Goal: Task Accomplishment & Management: Manage account settings

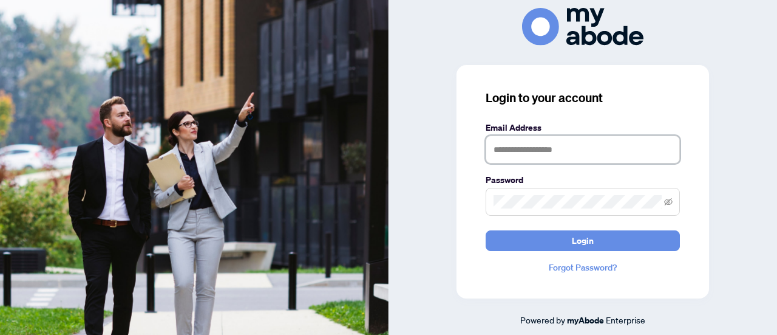
click at [547, 158] on input "text" at bounding box center [583, 149] width 194 height 28
type input "**********"
click at [486, 230] on button "Login" at bounding box center [583, 240] width 194 height 21
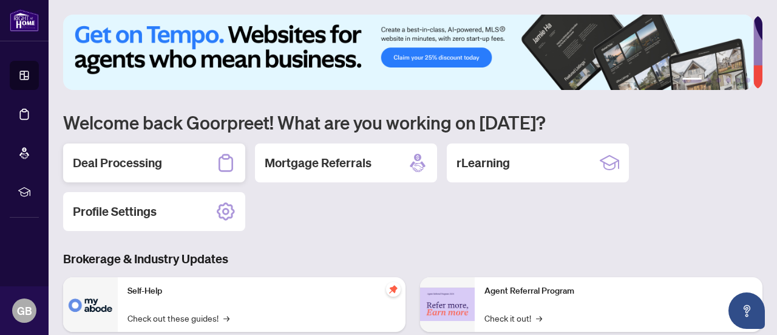
click at [143, 163] on h2 "Deal Processing" at bounding box center [117, 162] width 89 height 17
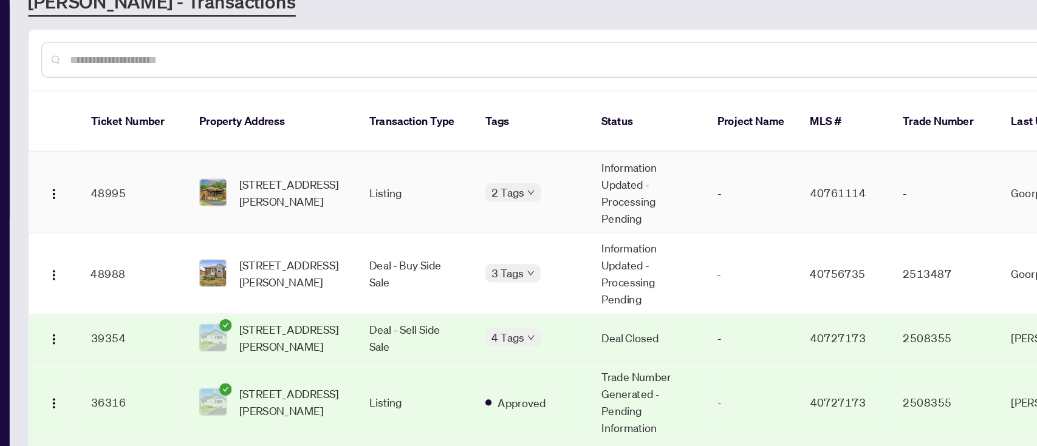
drag, startPoint x: 619, startPoint y: 35, endPoint x: 601, endPoint y: 176, distance: 142.1
click at [601, 176] on td "-" at bounding box center [631, 198] width 73 height 64
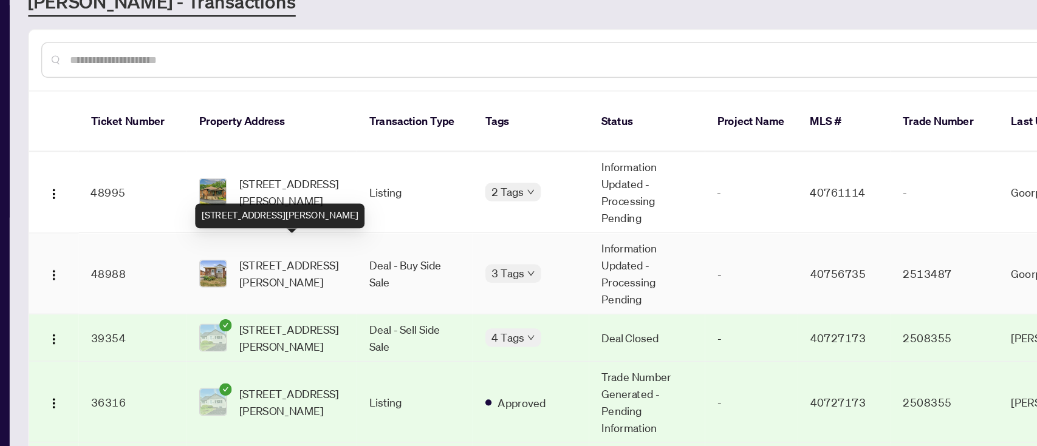
click at [271, 254] on span "[STREET_ADDRESS][PERSON_NAME]" at bounding box center [270, 261] width 83 height 27
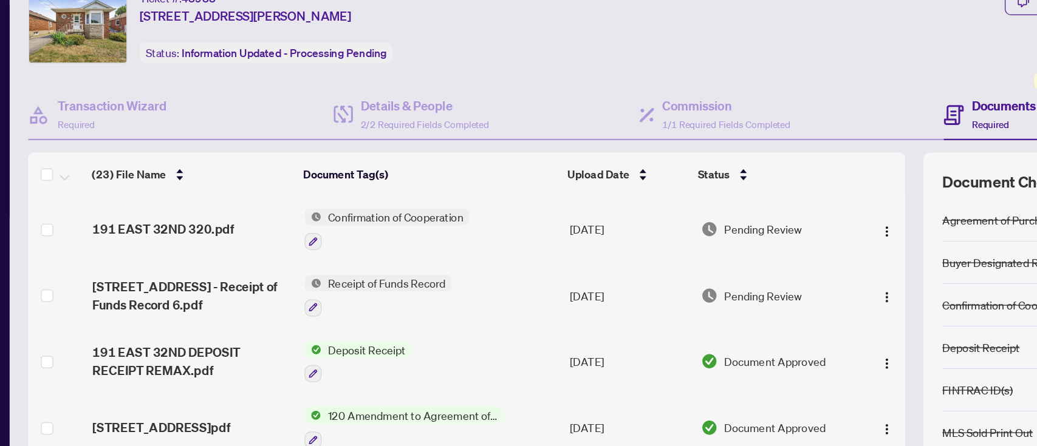
click at [793, 72] on div "Ticket #: 48988 191 East 32nd Street, Hamilton, ON L8V 3S1, Canada Status: Info…" at bounding box center [444, 67] width 762 height 58
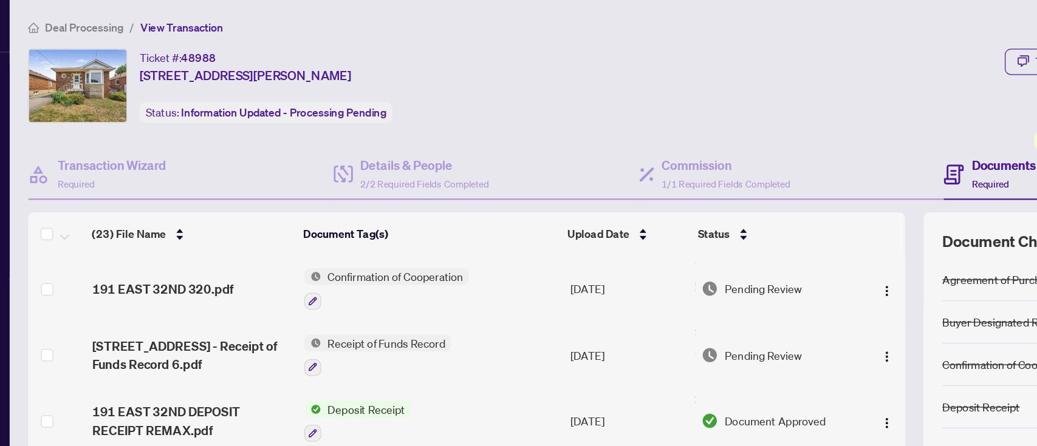
click at [126, 24] on span "Deal Processing" at bounding box center [107, 21] width 61 height 11
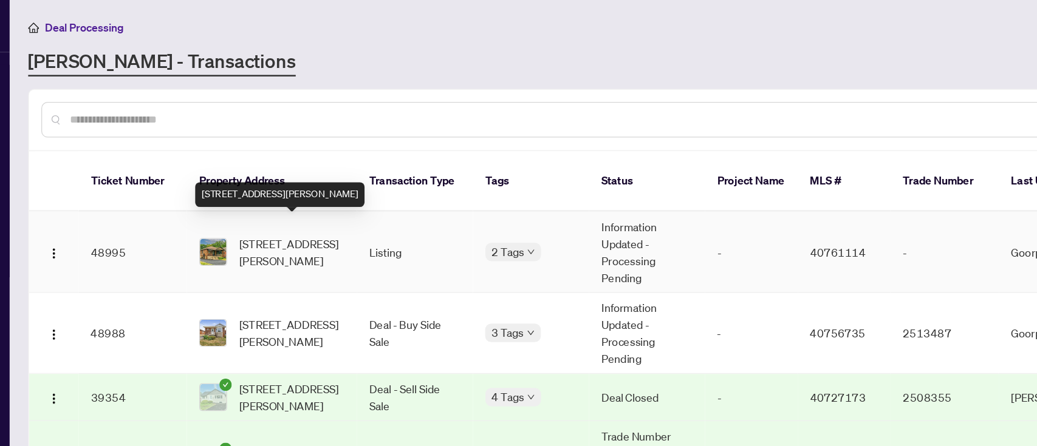
click at [297, 185] on span "[STREET_ADDRESS][PERSON_NAME]" at bounding box center [270, 198] width 83 height 27
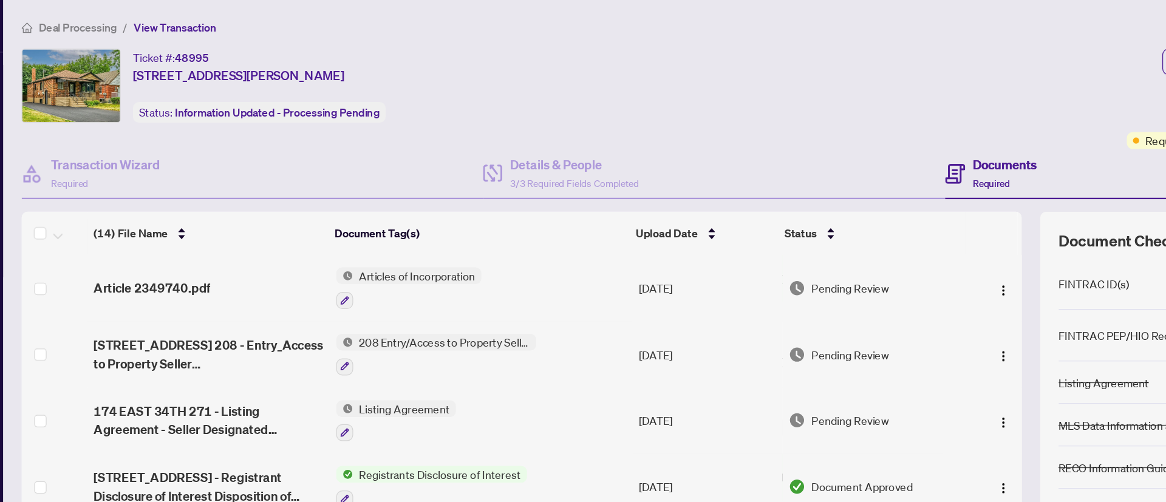
drag, startPoint x: 845, startPoint y: 5, endPoint x: 714, endPoint y: 108, distance: 166.1
click at [714, 108] on div "Ticket #: 48995 174 East 34th Street, Hamilton, ON L8V 3W6, Canada Status: Info…" at bounding box center [495, 77] width 869 height 79
click at [763, 46] on div "Ticket #: 48995 174 East 34th Street, Hamilton, ON L8V 3W6, Canada Status: Info…" at bounding box center [495, 67] width 864 height 58
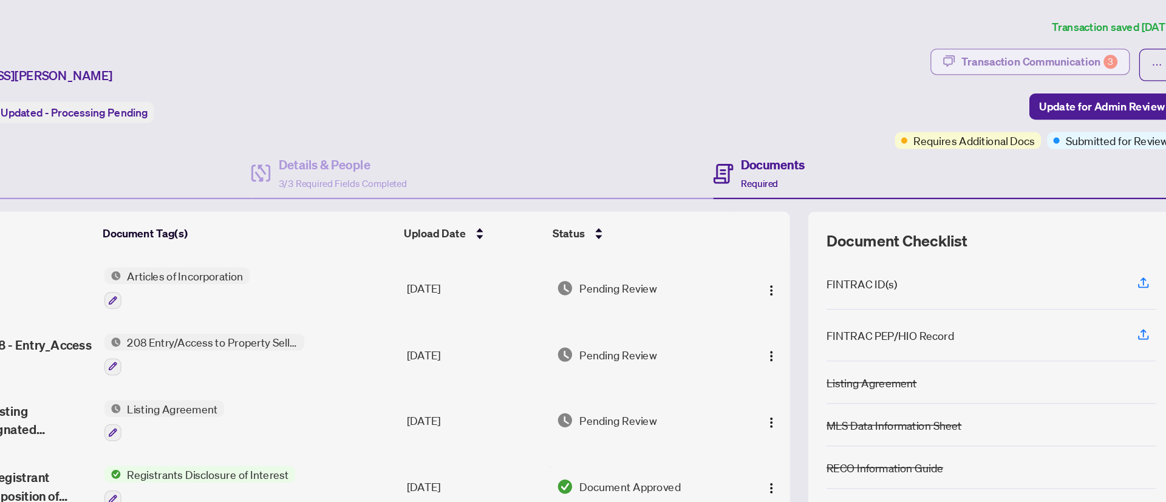
click at [992, 47] on div "Transaction Communication 3" at bounding box center [1045, 48] width 123 height 19
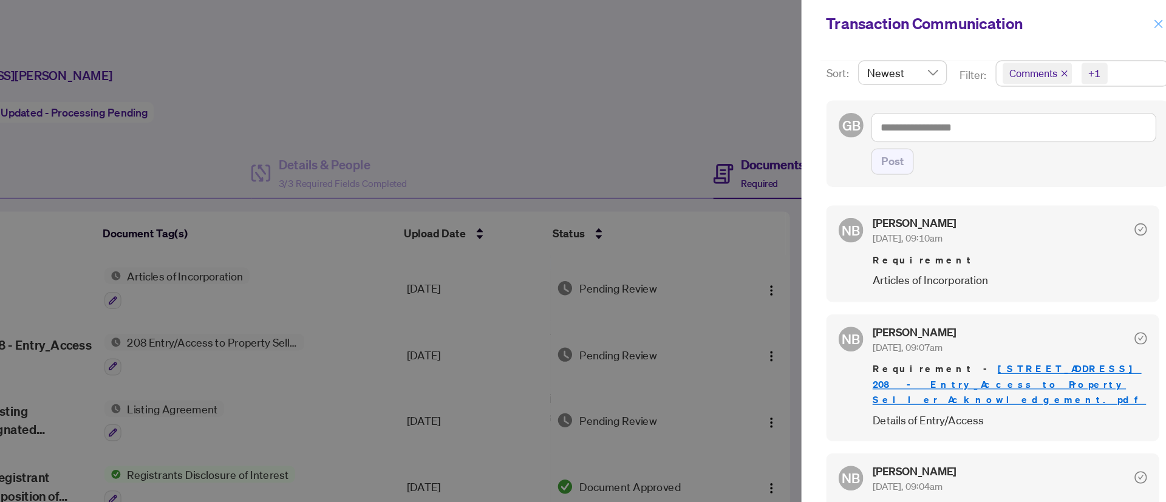
click at [1036, 22] on icon "close" at bounding box center [1139, 19] width 9 height 9
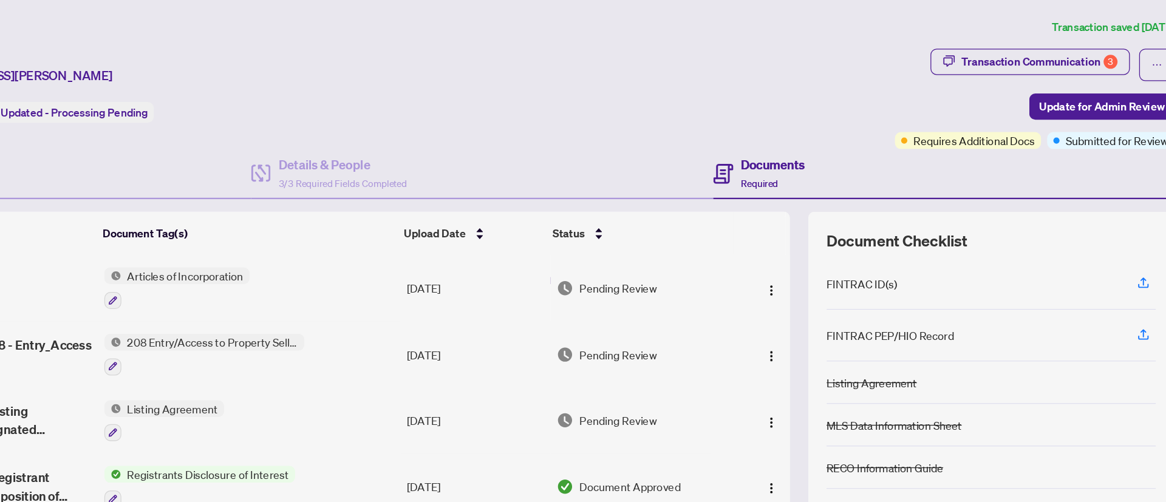
click at [424, 268] on span "208 Entry/Access to Property Seller Acknowledgement" at bounding box center [396, 268] width 144 height 13
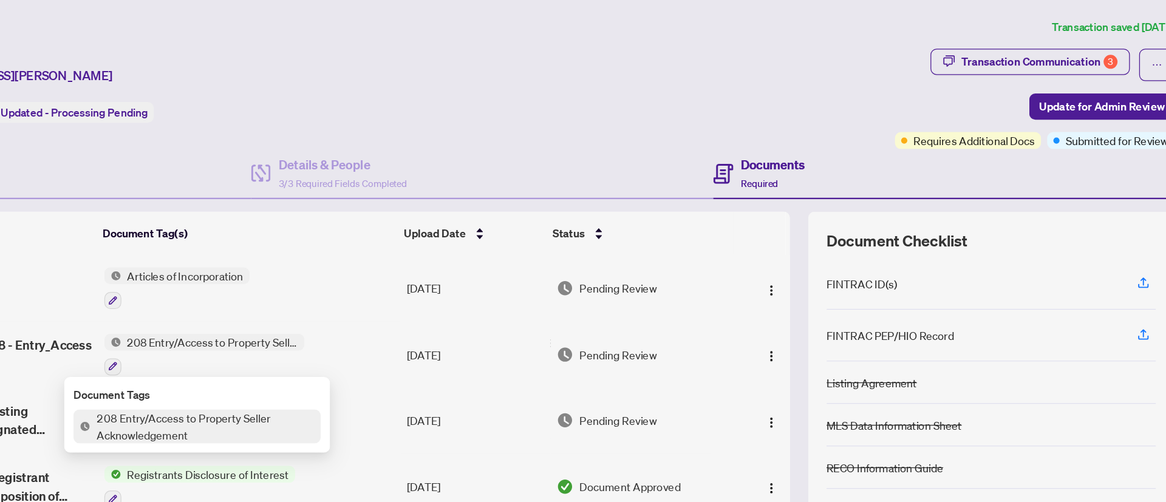
click at [389, 339] on span "208 Entry/Access to Property Seller Acknowledgement" at bounding box center [389, 335] width 181 height 27
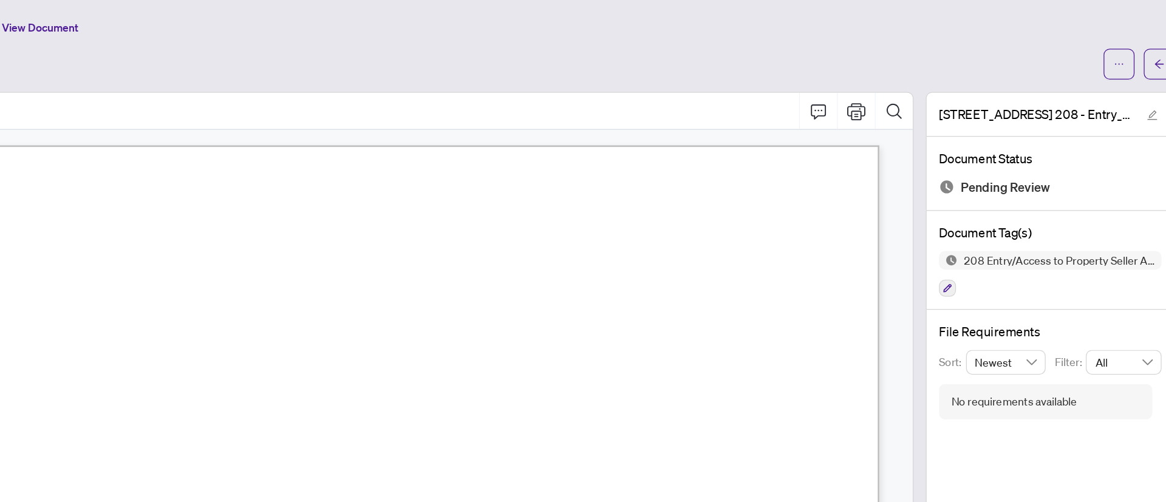
drag, startPoint x: 930, startPoint y: 165, endPoint x: 933, endPoint y: 206, distance: 40.9
click at [933, 206] on div "Form 208 Revised 2019 Page 1 of 1 The trademarks REALTOR®, REALTORS®, MLS®, Mul…" at bounding box center [505, 274] width 882 height 344
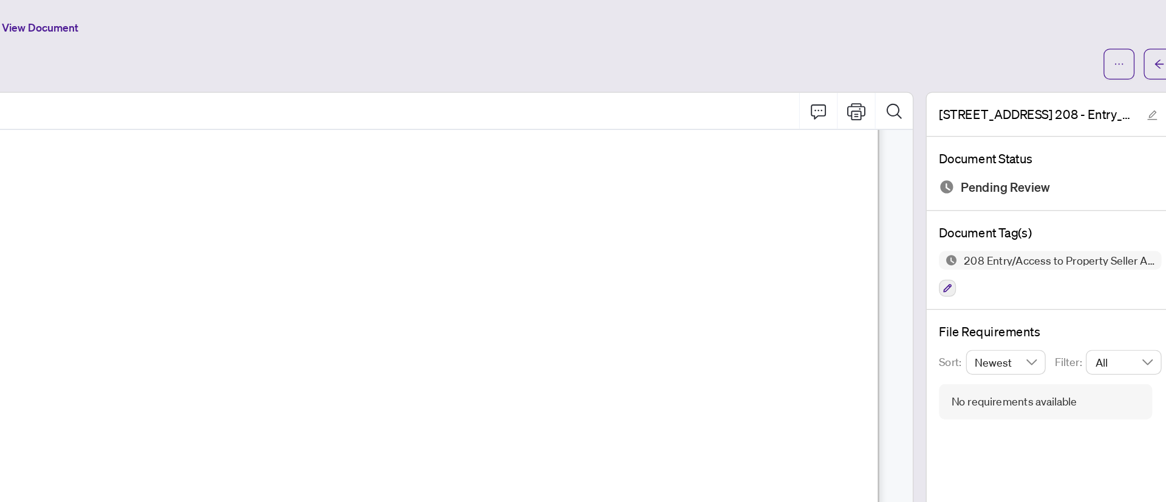
scroll to position [129, 0]
click at [1008, 359] on div "174 EAST 34TH Ontario 208 - Entry_Access to Property Seller Acknowledgement.pdf…" at bounding box center [1054, 259] width 196 height 375
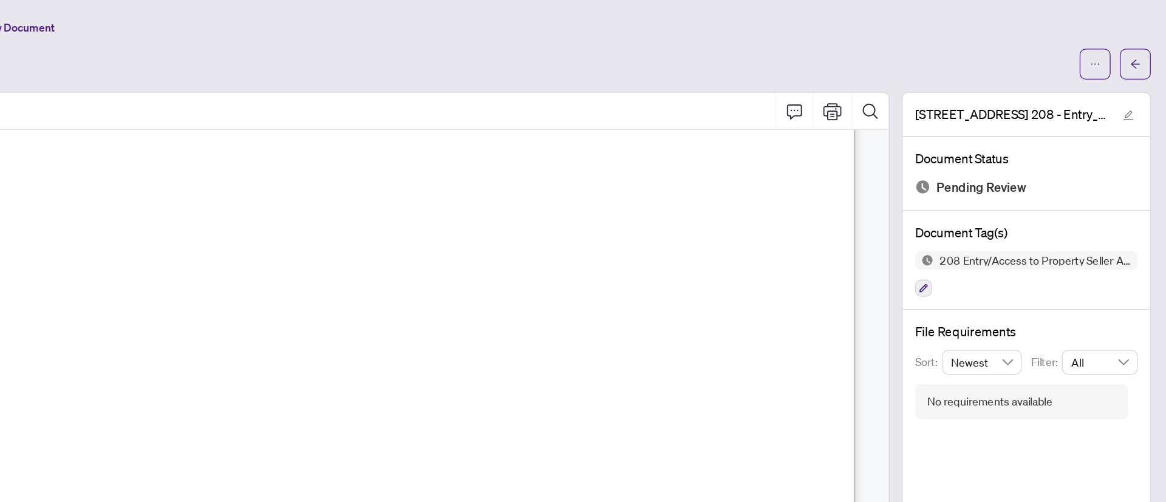
scroll to position [0, 0]
click at [932, 32] on div "Deal Processing / View Transaction / View Document View Document" at bounding box center [607, 39] width 1088 height 48
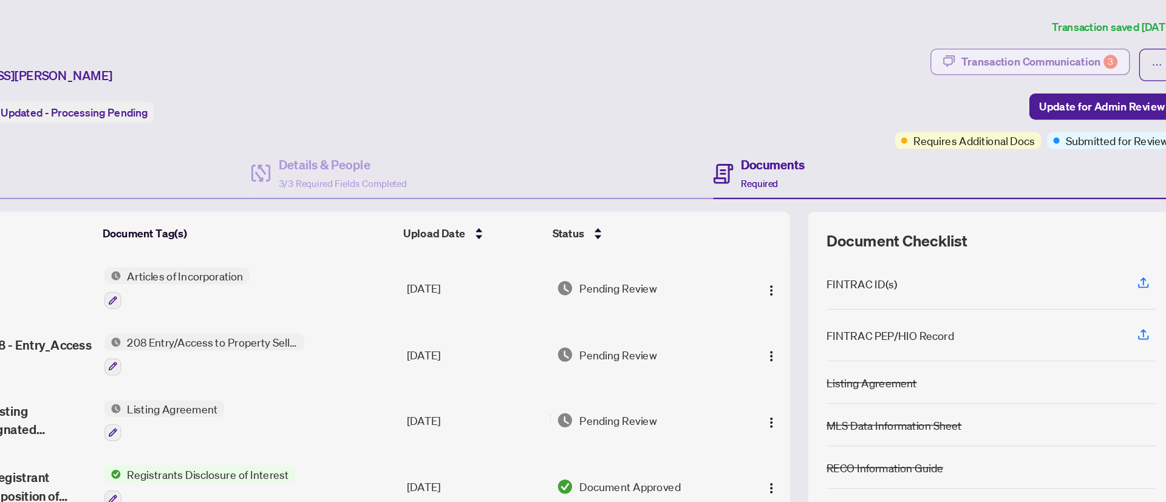
click at [1036, 41] on div "Transaction Communication 3" at bounding box center [1045, 48] width 123 height 19
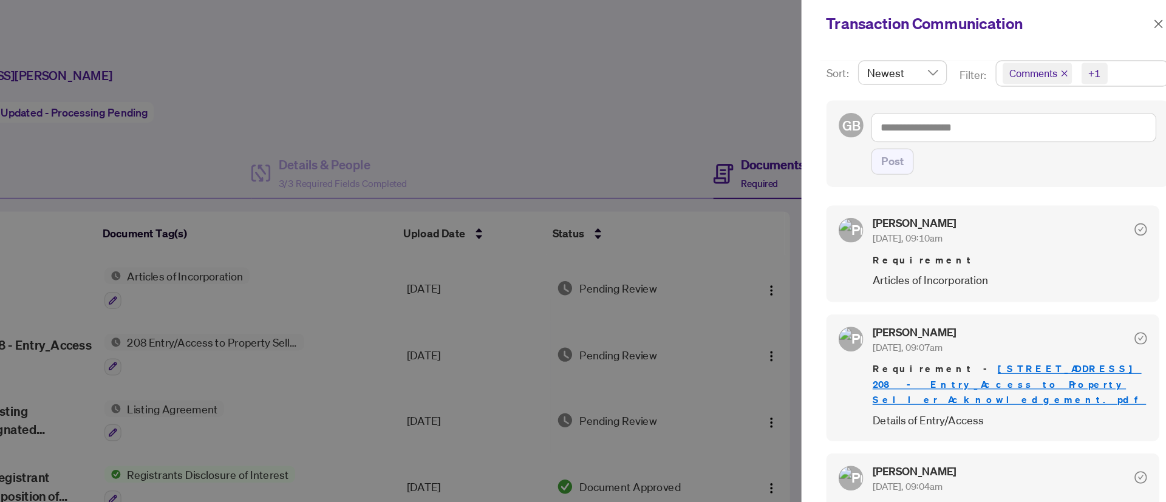
click at [1036, 174] on div "Nicole Branch Aug/21/2025, 09:10am" at bounding box center [1022, 182] width 216 height 22
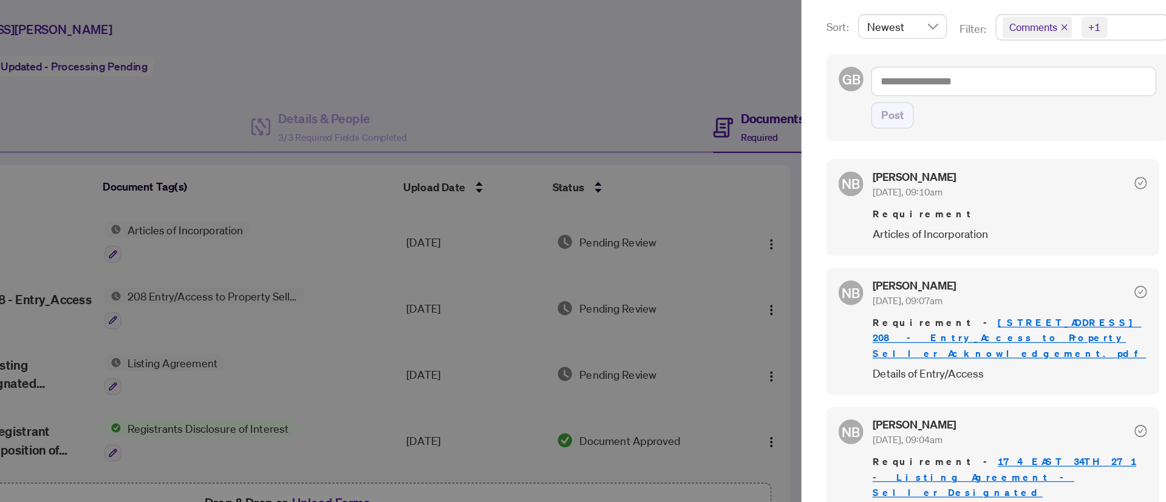
click at [830, 97] on div at bounding box center [583, 251] width 1166 height 502
click at [1036, 52] on div "+1" at bounding box center [1089, 58] width 10 height 12
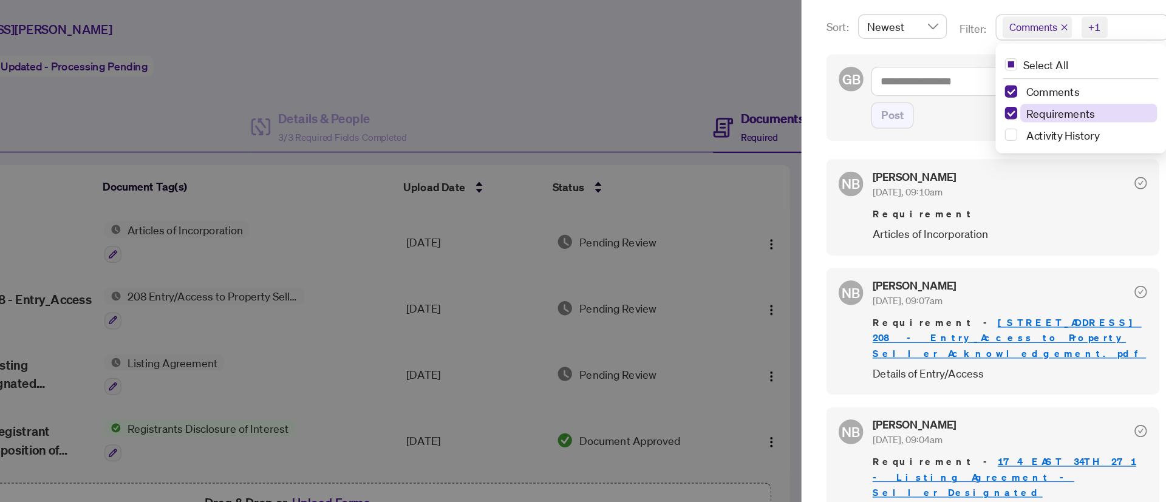
click at [1036, 131] on span "Requirements" at bounding box center [1084, 125] width 108 height 15
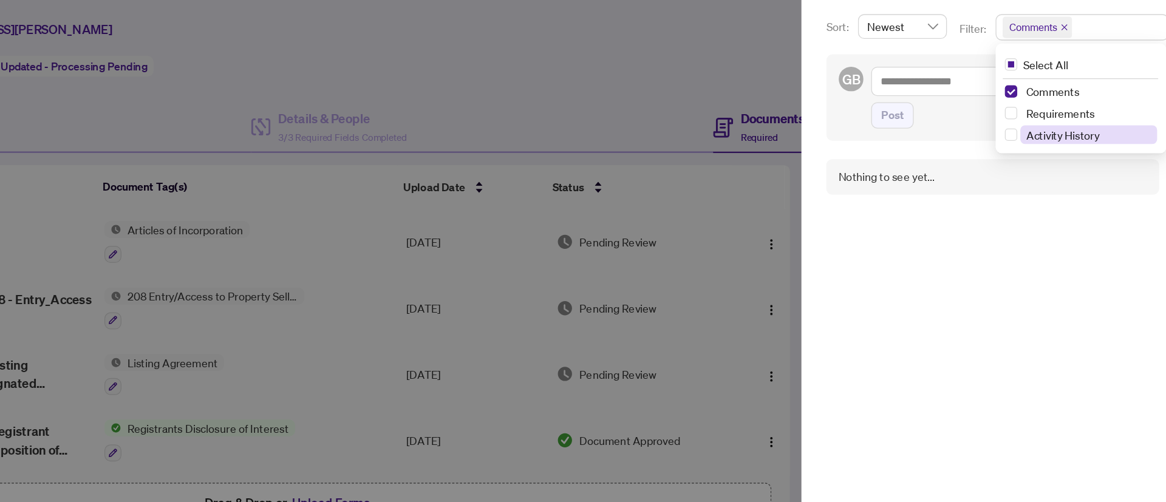
click at [1036, 146] on span "Activity History" at bounding box center [1064, 142] width 58 height 11
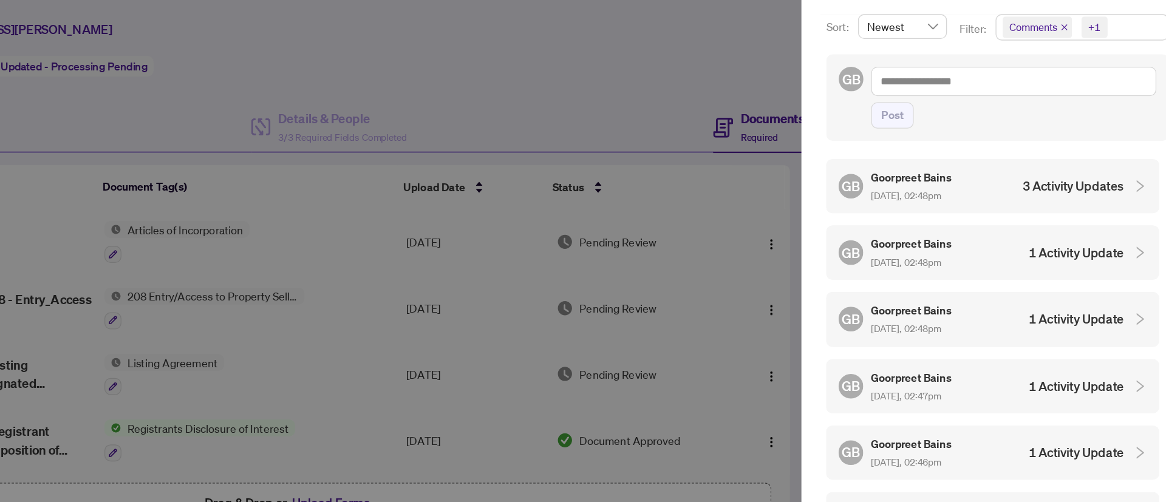
click at [839, 92] on div at bounding box center [583, 251] width 1166 height 502
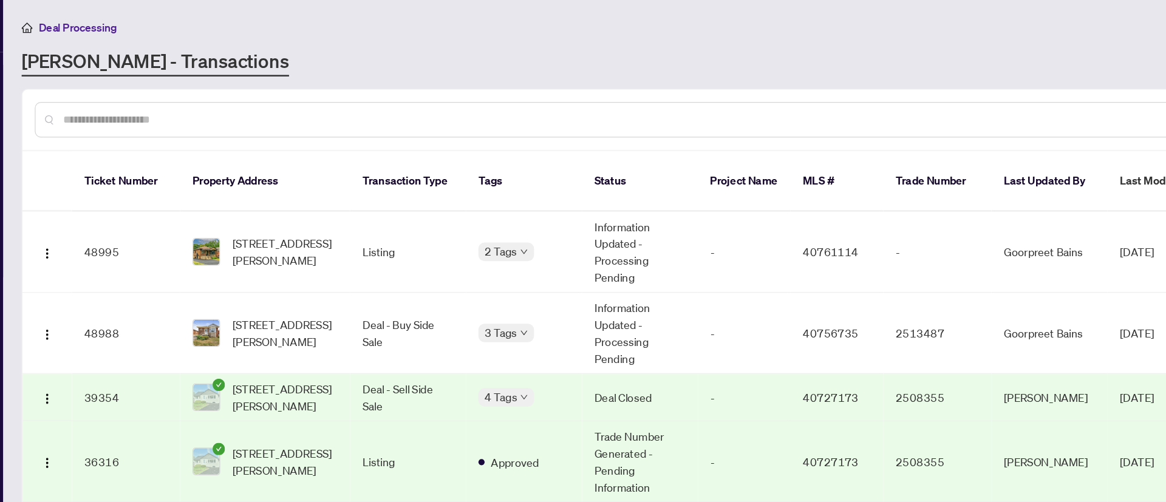
click at [695, 81] on div at bounding box center [550, 94] width 955 height 28
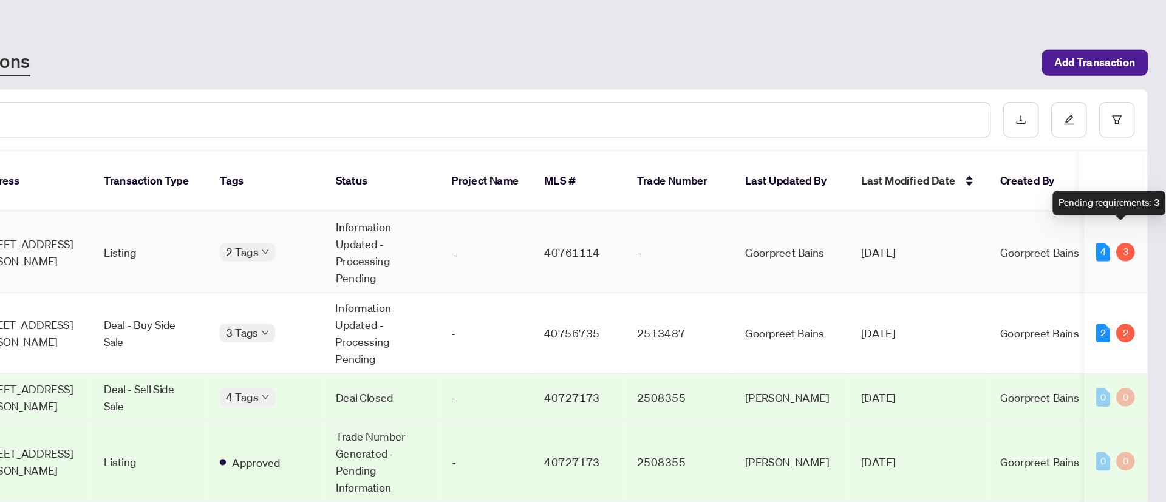
click at [1036, 191] on div "3" at bounding box center [1134, 198] width 15 height 15
click at [1036, 191] on div "4" at bounding box center [1116, 198] width 11 height 15
click at [502, 185] on td "2 Tags" at bounding box center [457, 198] width 91 height 64
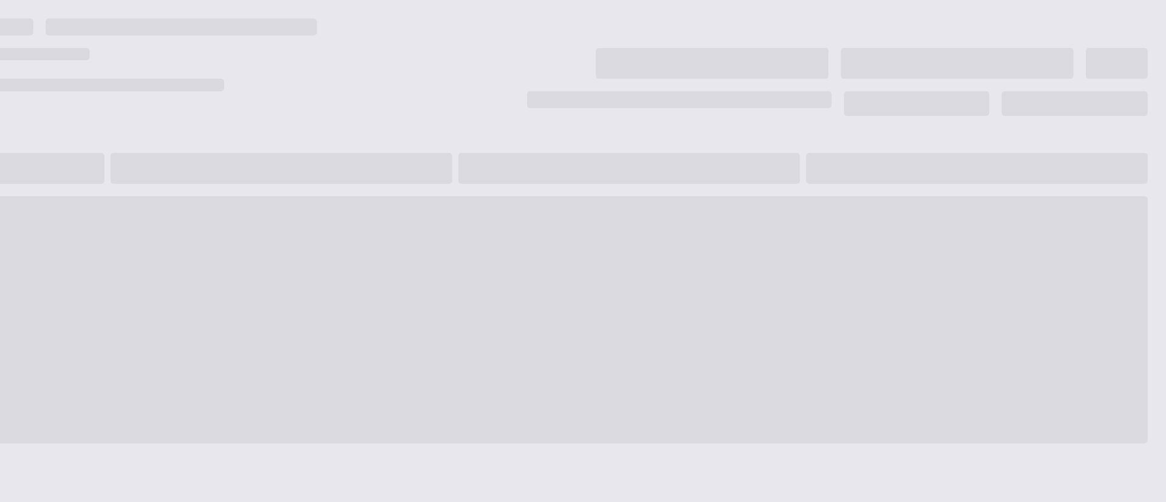
click at [502, 185] on span at bounding box center [607, 251] width 1088 height 194
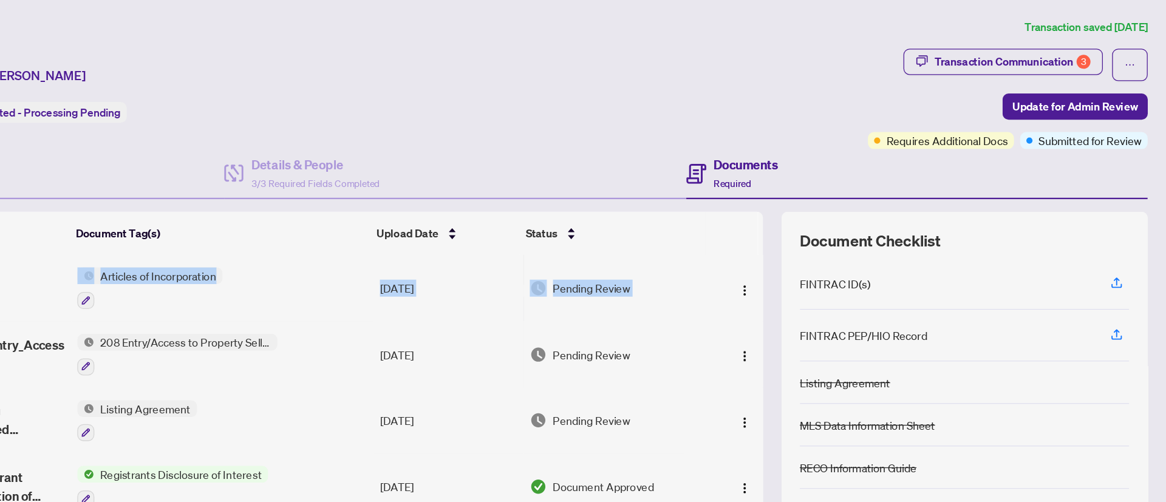
drag, startPoint x: 829, startPoint y: 220, endPoint x: 833, endPoint y: 230, distance: 10.1
click at [833, 230] on div "Article 2349740.pdf Articles of Incorporation Sep/01/2025 Pending Review 174 EA…" at bounding box center [456, 304] width 786 height 209
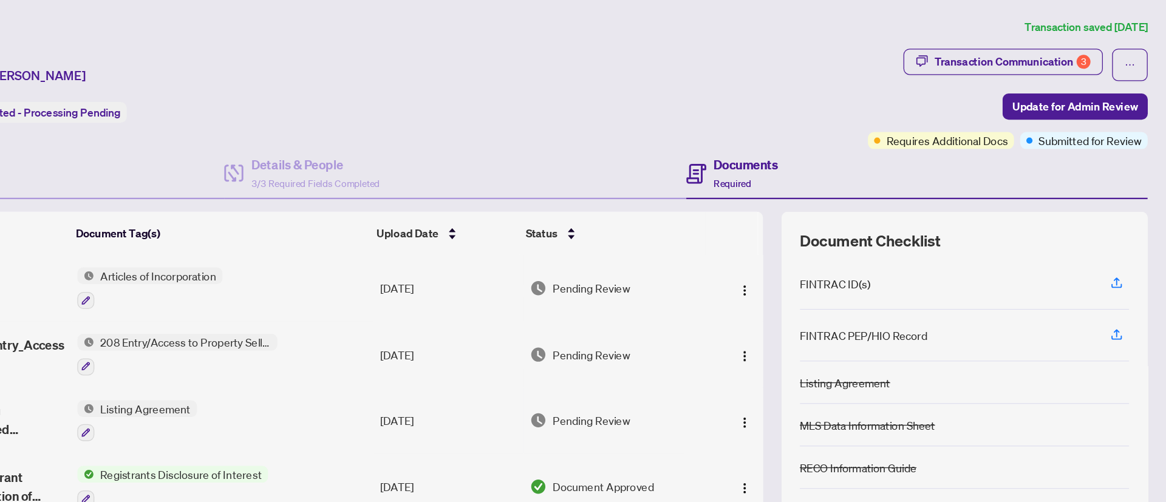
click at [810, 244] on td at bounding box center [828, 226] width 41 height 52
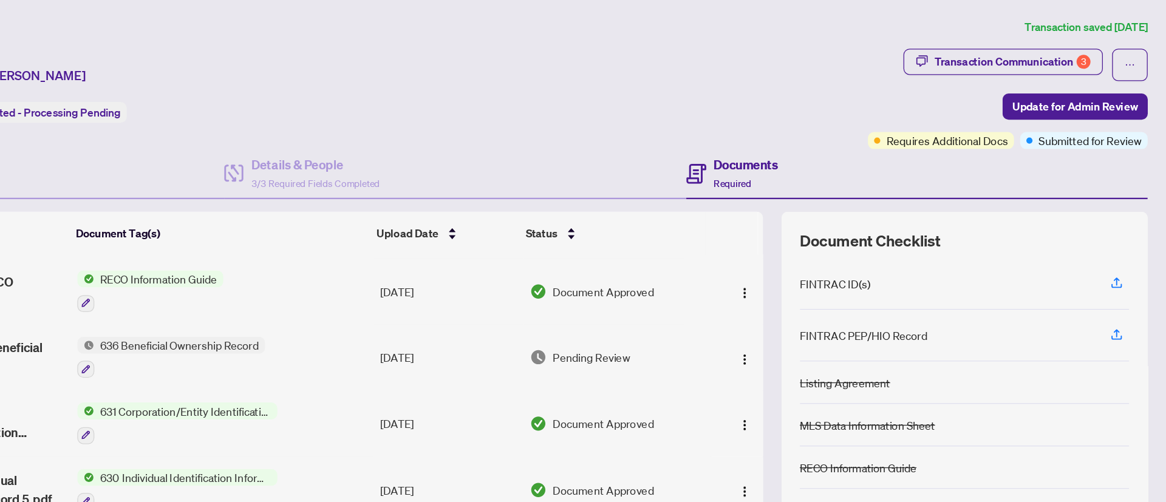
scroll to position [212, 0]
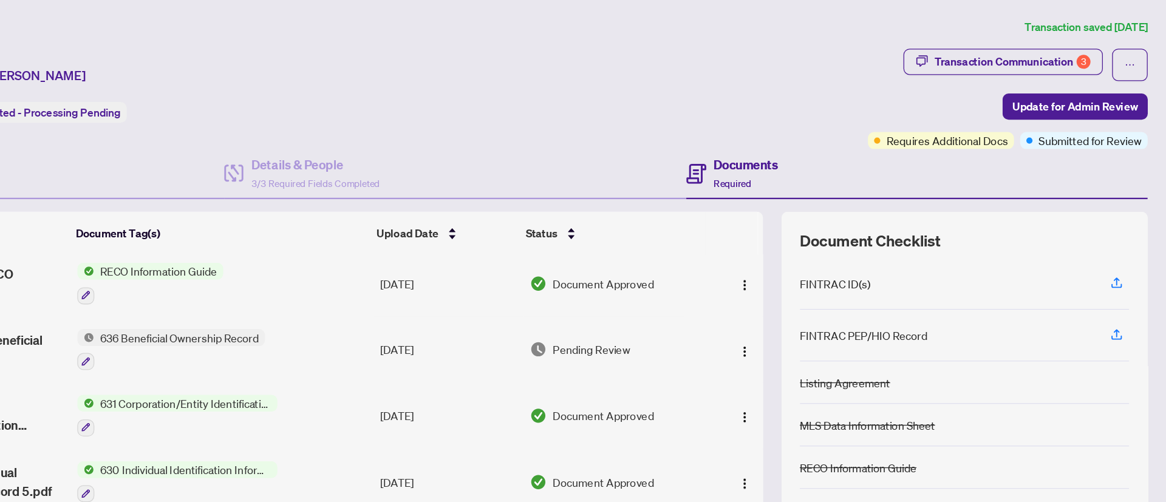
click at [387, 273] on div "636 Beneficial Ownership Record" at bounding box center [384, 275] width 148 height 33
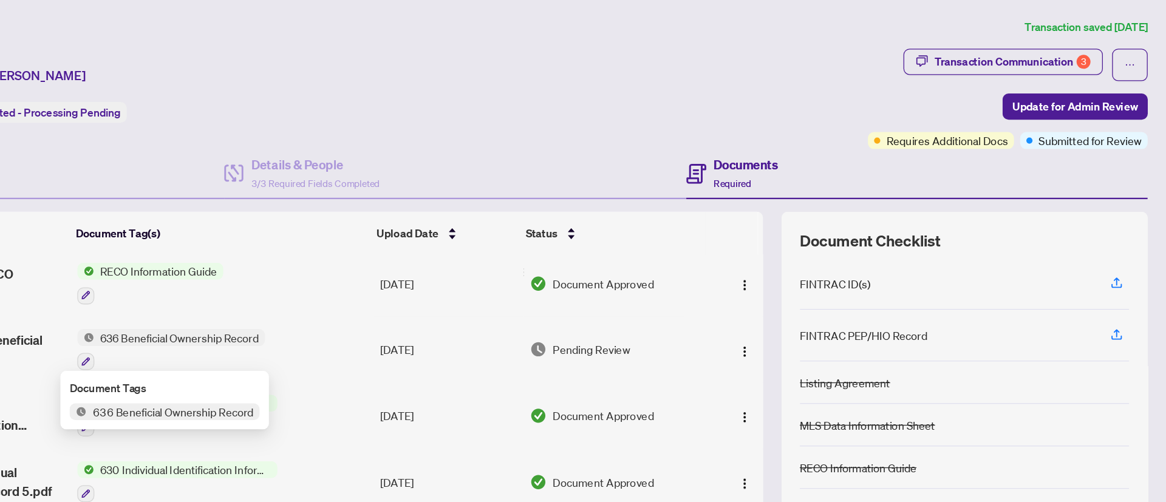
click at [376, 319] on span "636 Beneficial Ownership Record" at bounding box center [386, 323] width 136 height 13
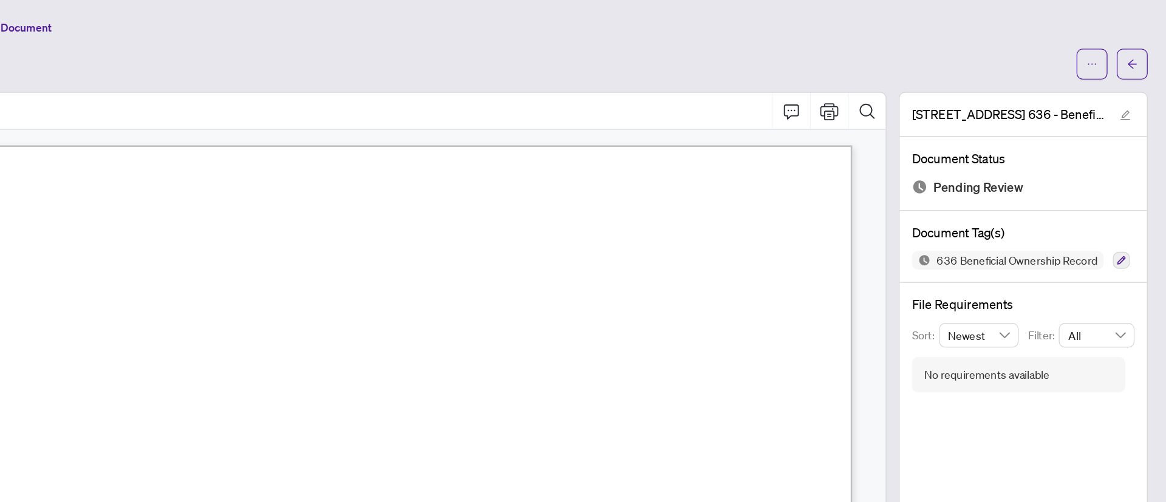
click at [630, 169] on span "Beneficial Ownership Record" at bounding box center [478, 174] width 304 height 24
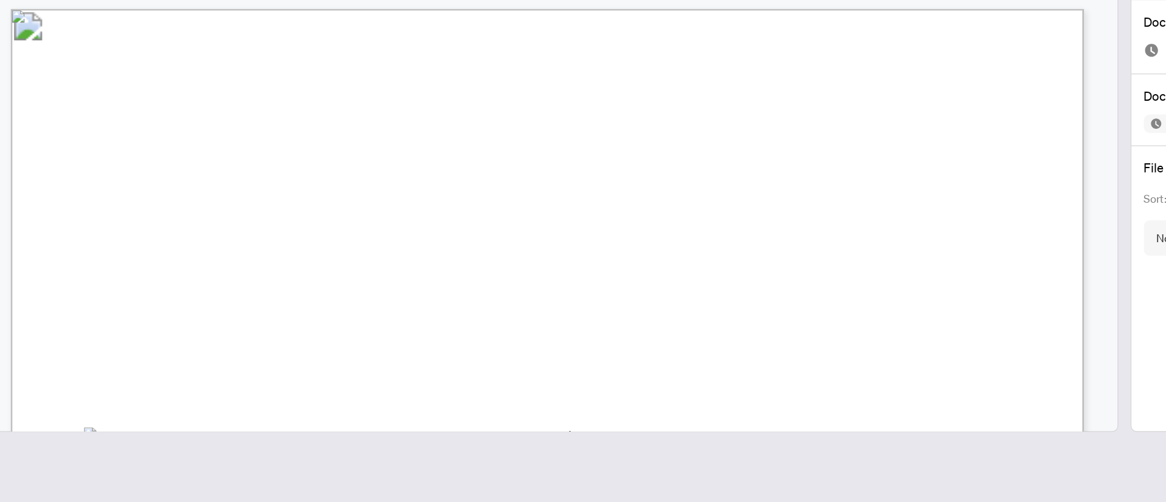
click at [951, 135] on div "174 EAST 34TH Ontario 636 - Beneficial Ownership Record 1.pdf Document Status P…" at bounding box center [1053, 259] width 205 height 375
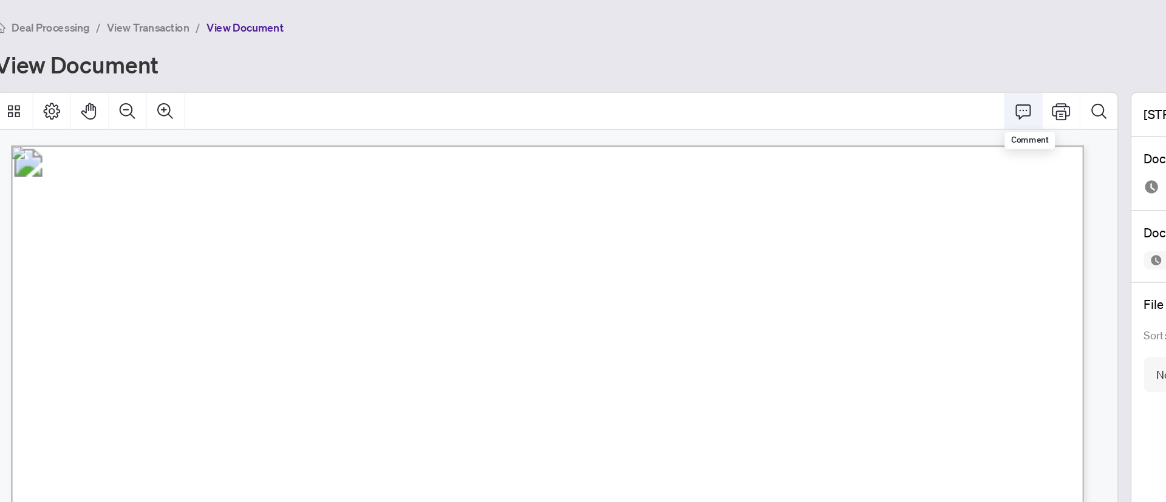
click at [874, 92] on icon "Comment" at bounding box center [871, 87] width 15 height 15
click at [782, 41] on div "View Document" at bounding box center [575, 50] width 1025 height 19
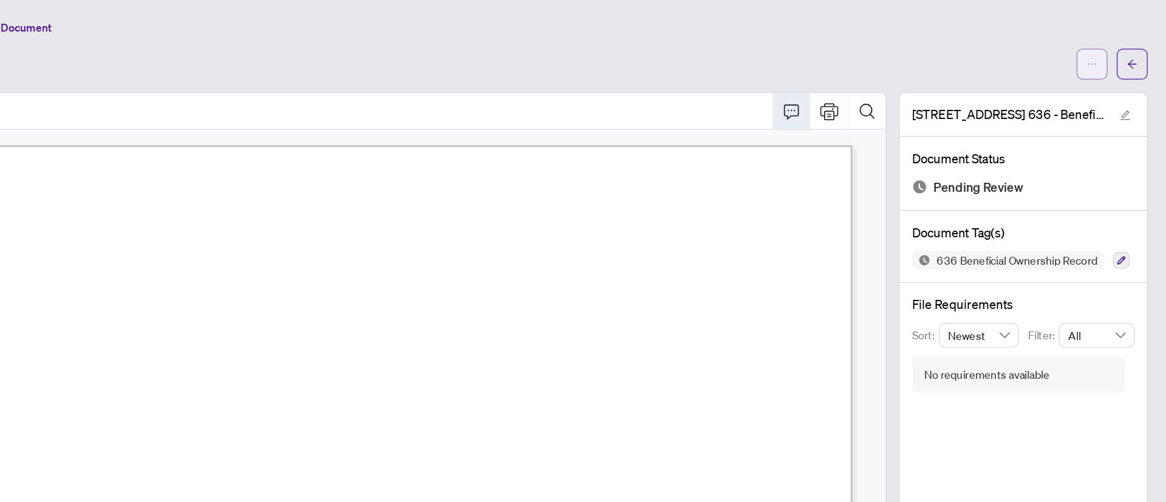
click at [1036, 54] on span "button" at bounding box center [1108, 50] width 9 height 19
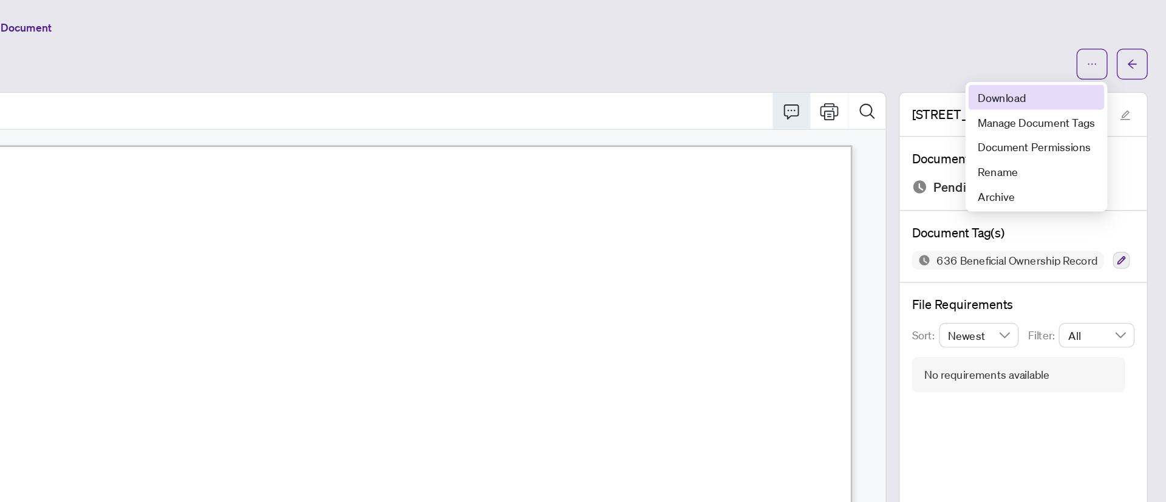
click at [1036, 72] on span "Download" at bounding box center [1064, 76] width 92 height 13
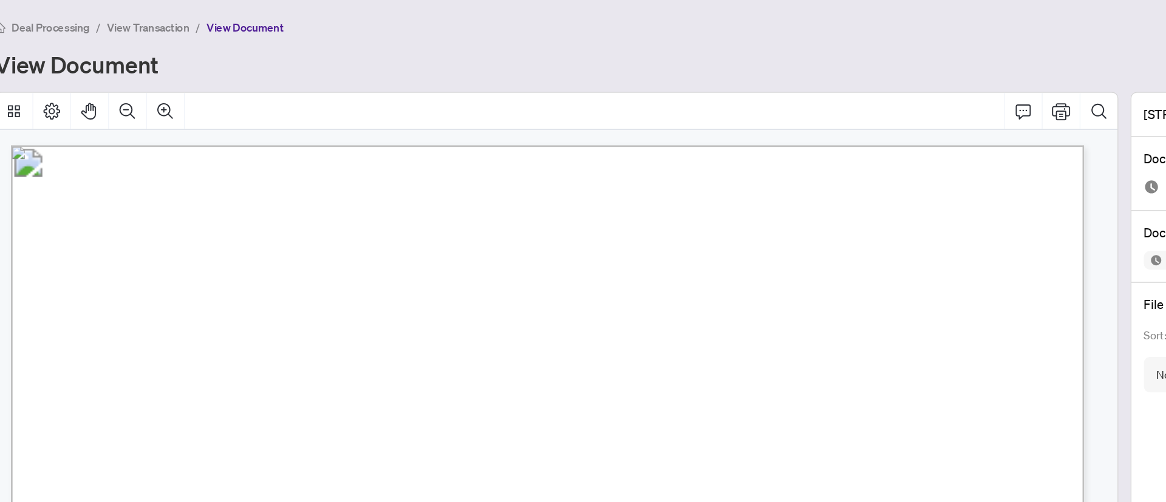
click at [630, 166] on span "Beneficial Ownership Record" at bounding box center [478, 174] width 304 height 24
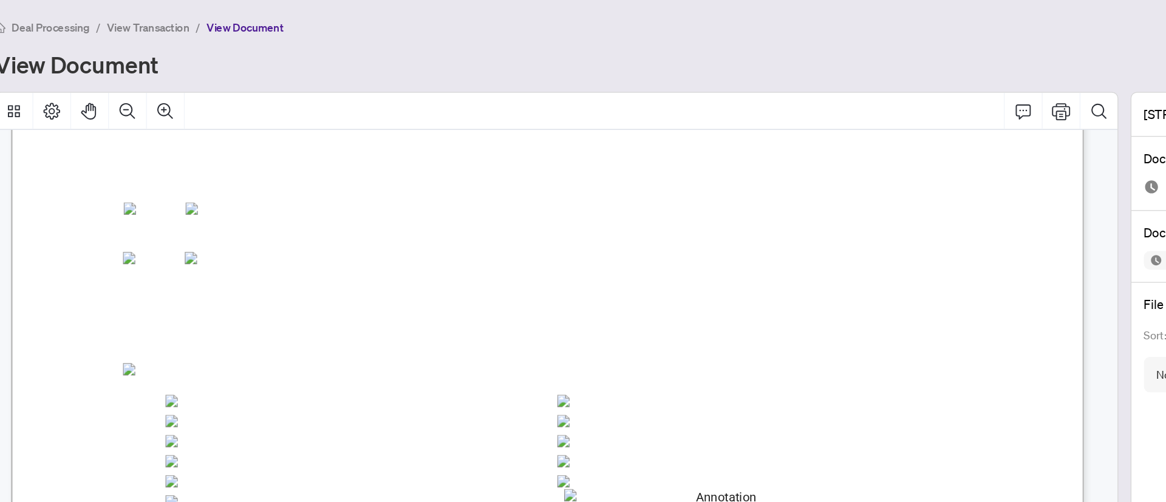
scroll to position [1458, 0]
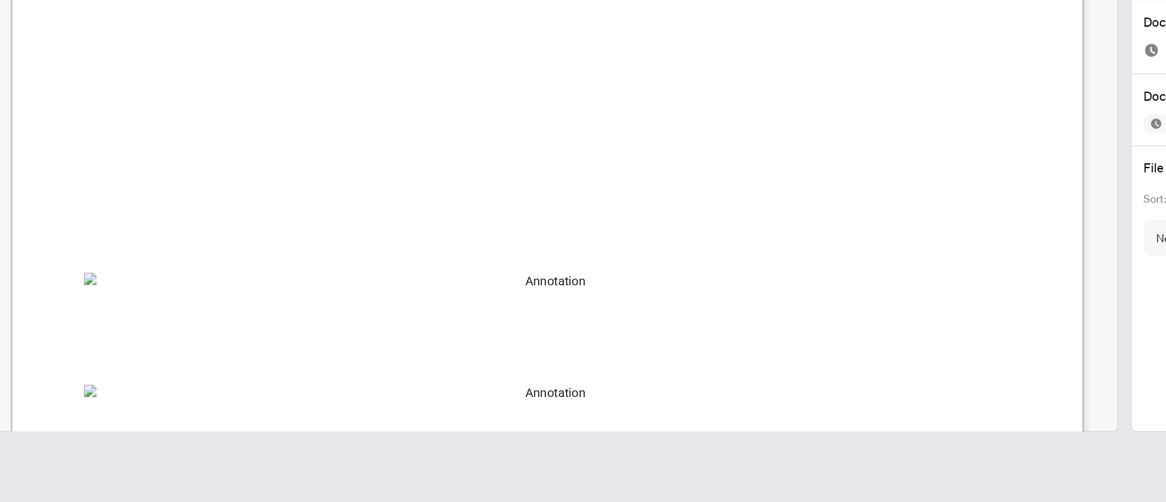
scroll to position [0, 0]
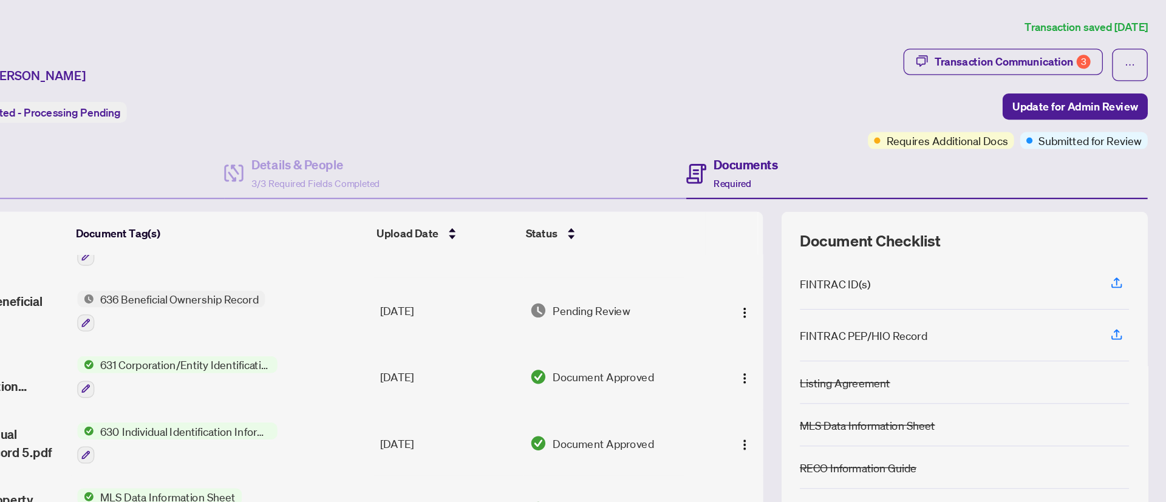
scroll to position [283, 0]
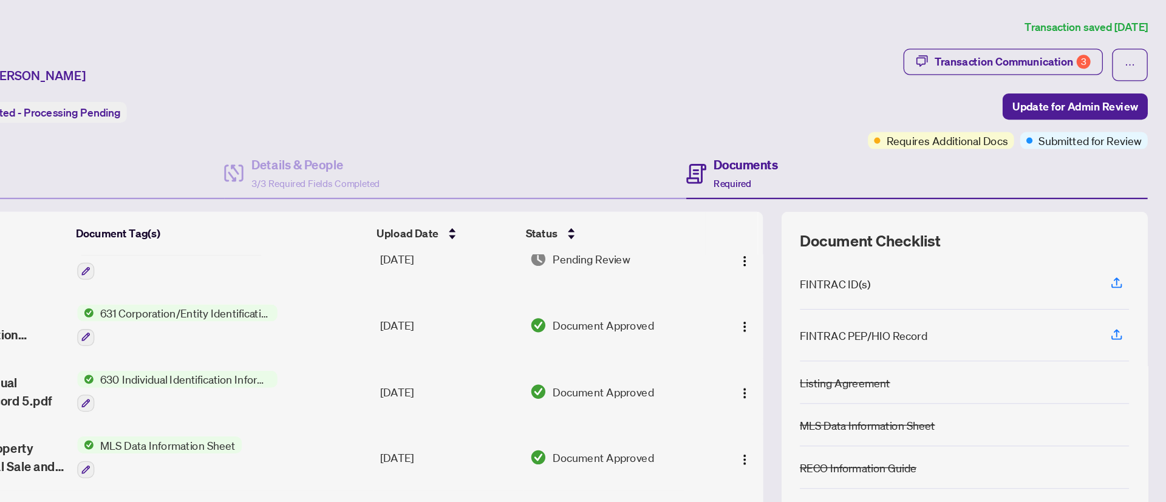
click at [439, 248] on span "631 Corporation/Entity Identification InformationRecord" at bounding box center [396, 245] width 144 height 13
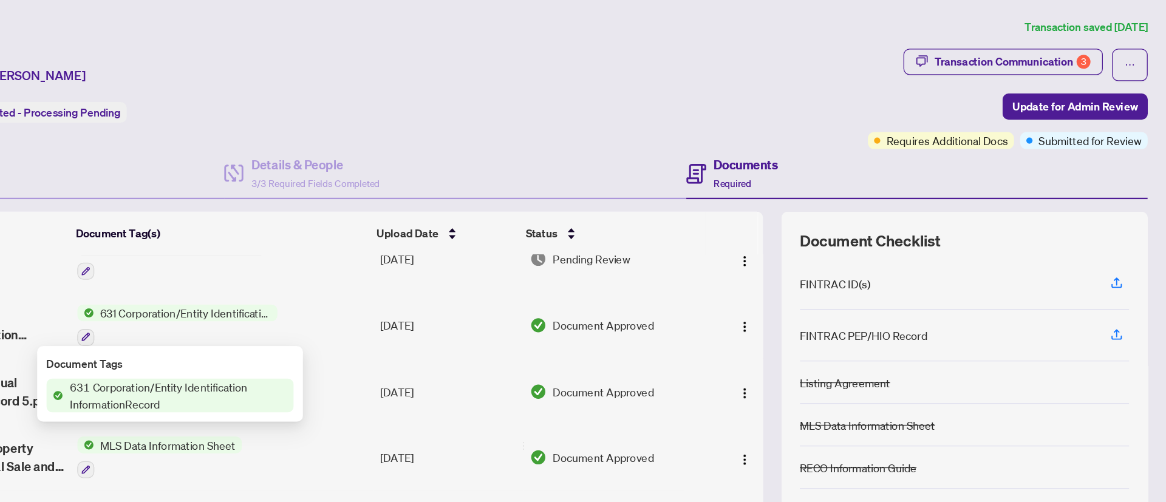
click at [427, 311] on span "631 Corporation/Entity Identification InformationRecord" at bounding box center [389, 311] width 181 height 27
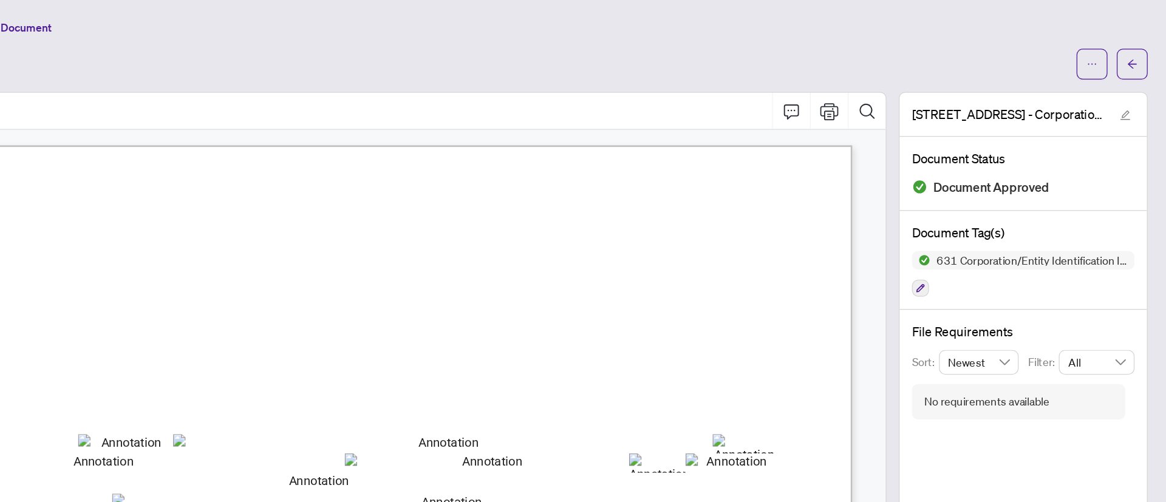
click at [766, 50] on div "View Document" at bounding box center [575, 50] width 1025 height 19
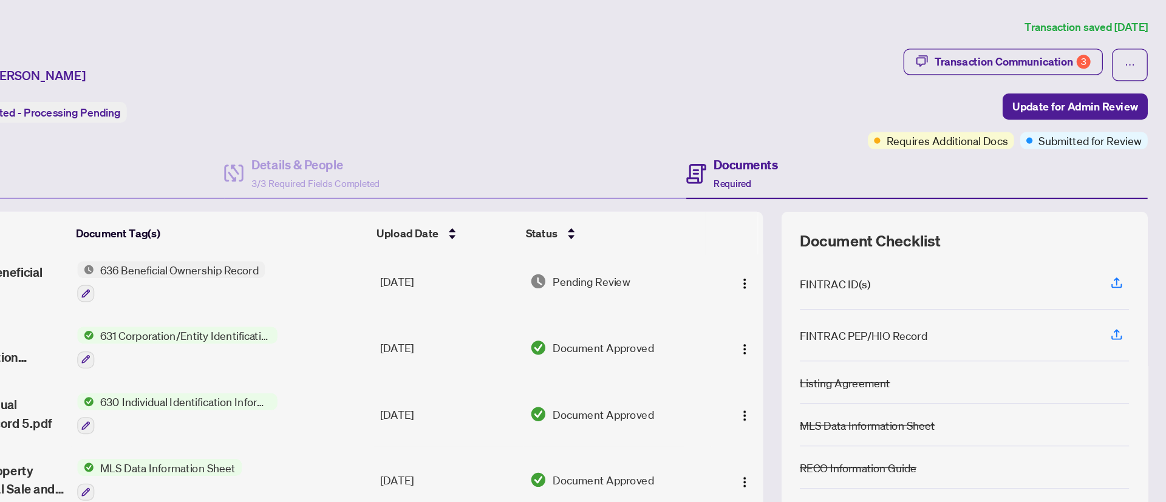
scroll to position [275, 0]
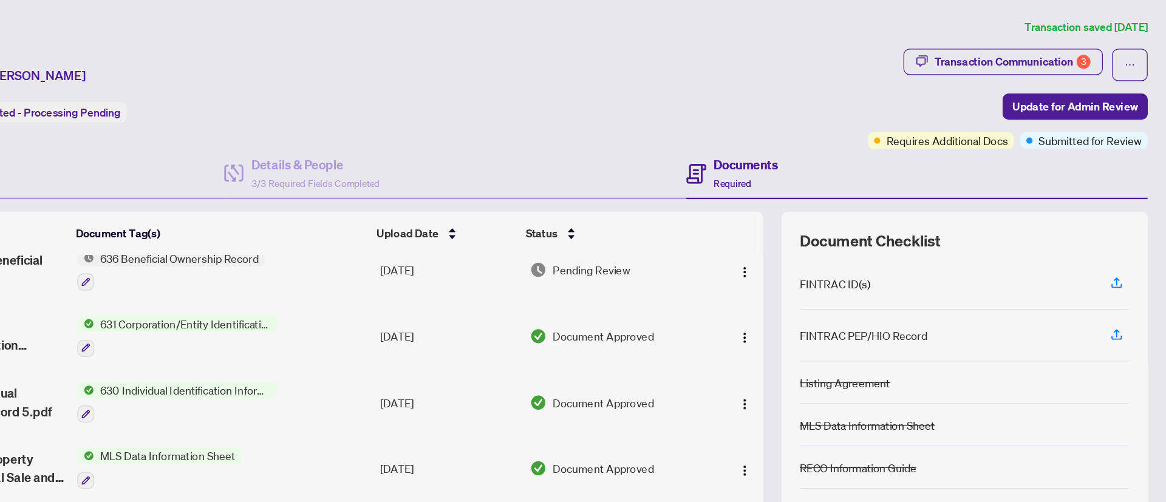
click at [412, 306] on span "630 Individual Identification Information Record" at bounding box center [396, 306] width 144 height 13
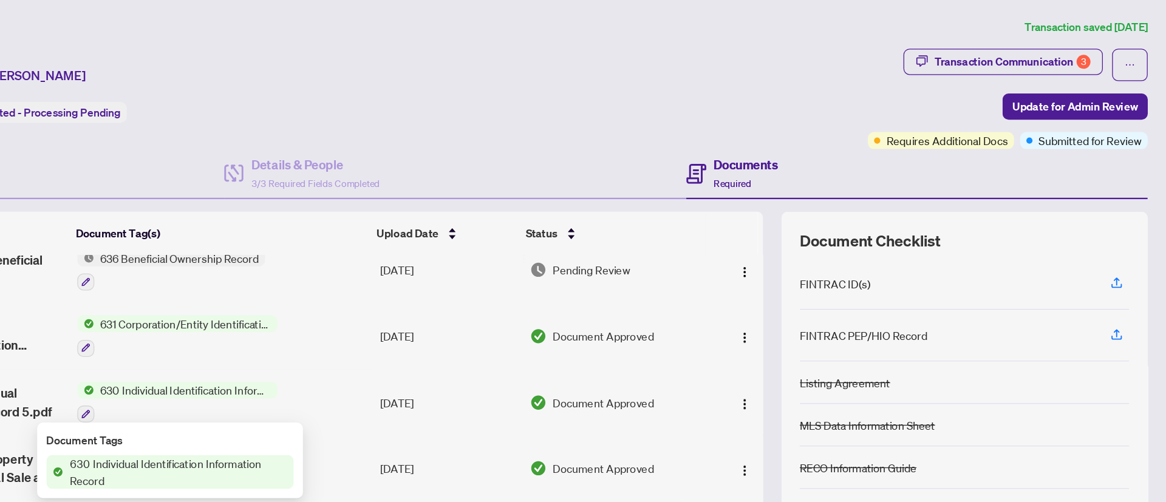
click at [400, 372] on span "630 Individual Identification Information Record" at bounding box center [389, 371] width 181 height 27
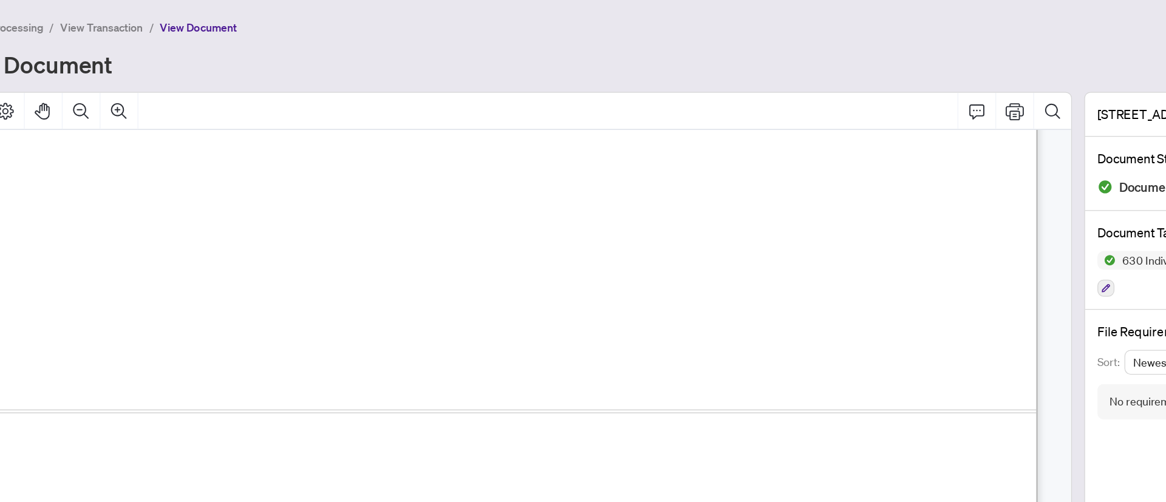
scroll to position [4129, 0]
click at [952, 29] on div "Deal Processing / View Transaction / View Document View Document" at bounding box center [607, 39] width 1088 height 48
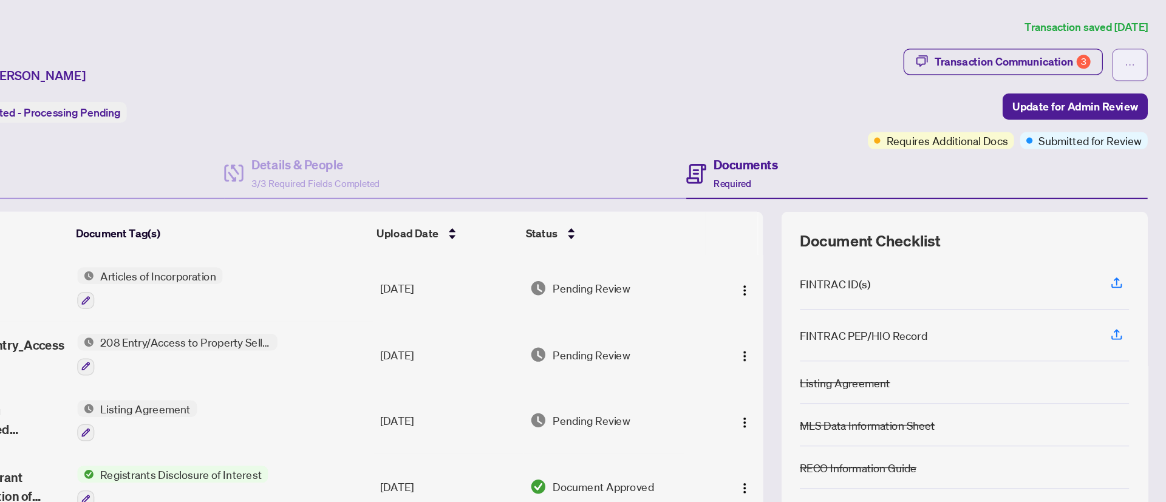
click at [1036, 48] on button "button" at bounding box center [1138, 51] width 28 height 26
click at [913, 81] on div "Ticket #: 48995 174 East 34th Street, Hamilton, ON L8V 3W6, Canada Status: Info…" at bounding box center [495, 77] width 869 height 79
click at [913, 70] on div "Ticket #: 48995 174 East 34th Street, Hamilton, ON L8V 3W6, Canada Status: Info…" at bounding box center [495, 77] width 869 height 79
click at [584, 27] on ol "Deal Processing / View Transaction" at bounding box center [556, 22] width 987 height 14
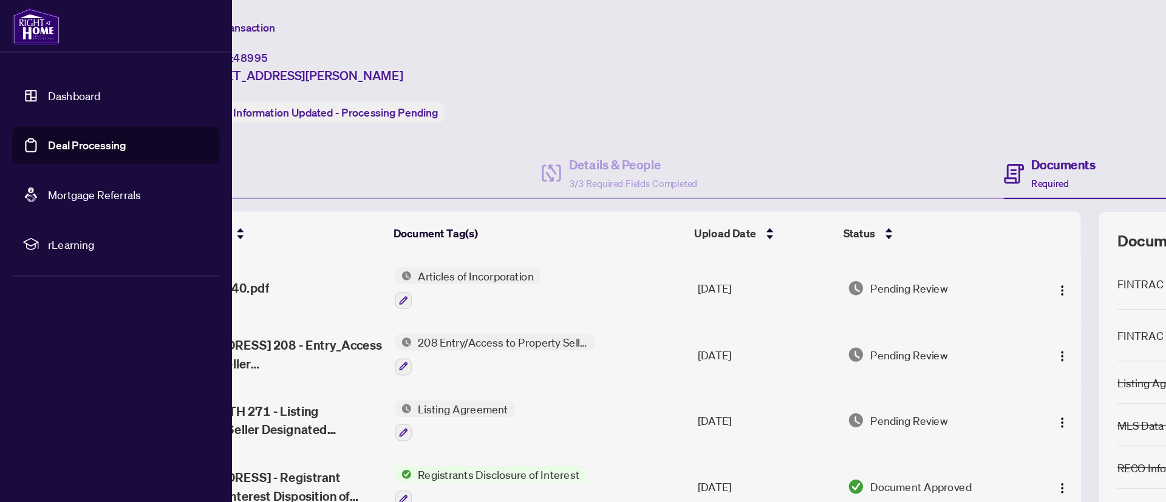
click at [38, 28] on img at bounding box center [29, 20] width 38 height 29
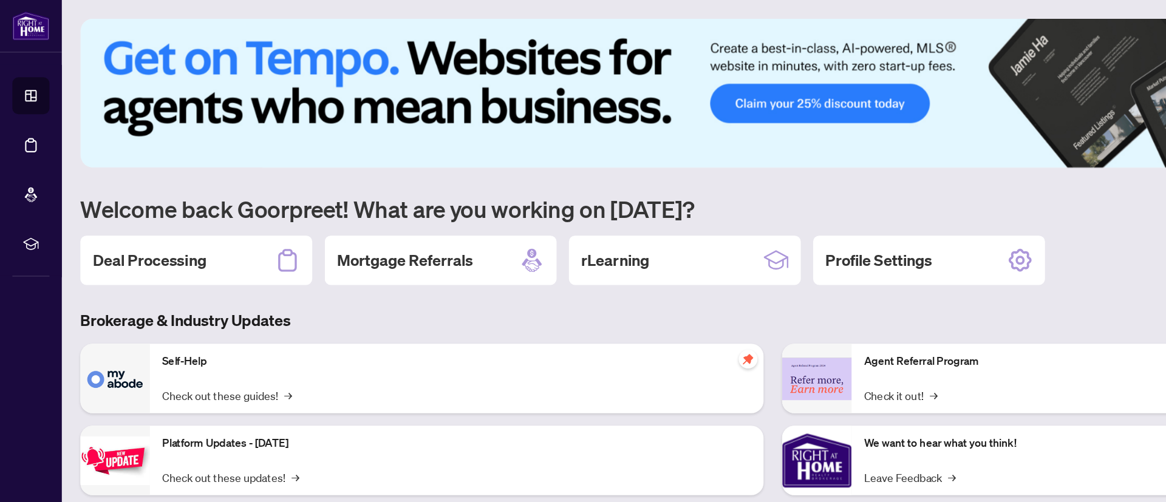
click at [531, 105] on img at bounding box center [600, 73] width 1074 height 117
click at [804, 210] on icon at bounding box center [802, 205] width 18 height 18
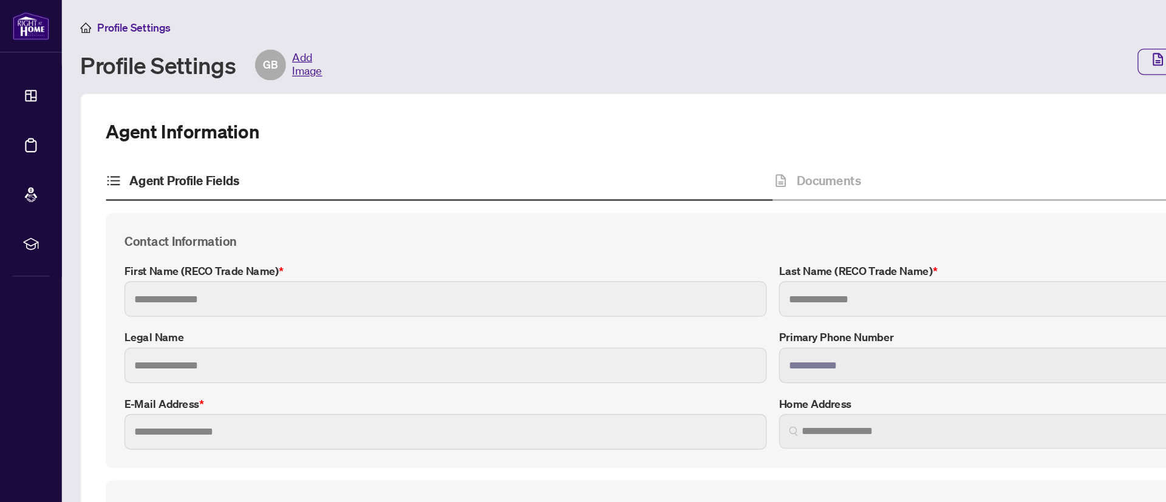
type input "*********"
type input "*****"
type input "**********"
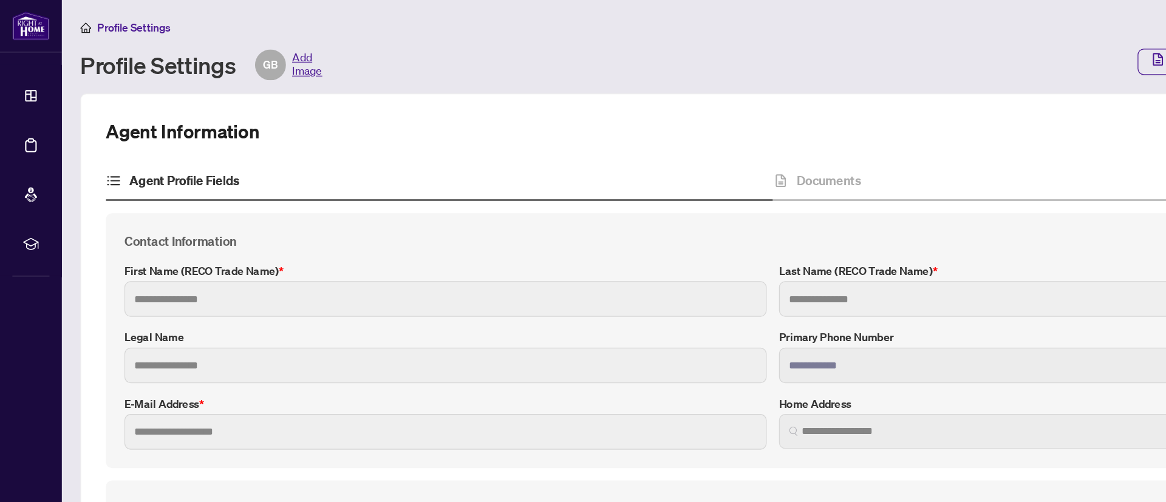
type input "*"
type input "*******"
type input "**********"
type input "****"
type input "**********"
